Goal: Book appointment/travel/reservation

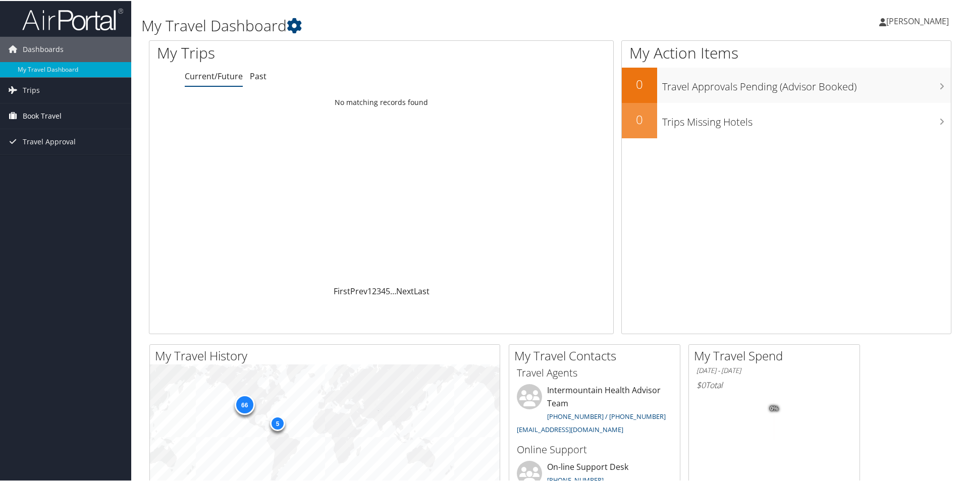
click at [39, 117] on span "Book Travel" at bounding box center [42, 115] width 39 height 25
click at [58, 167] on link "Book/Manage Online Trips" at bounding box center [65, 165] width 131 height 15
click at [61, 167] on link "Book/Manage Online Trips" at bounding box center [65, 165] width 131 height 15
